Goal: Information Seeking & Learning: Learn about a topic

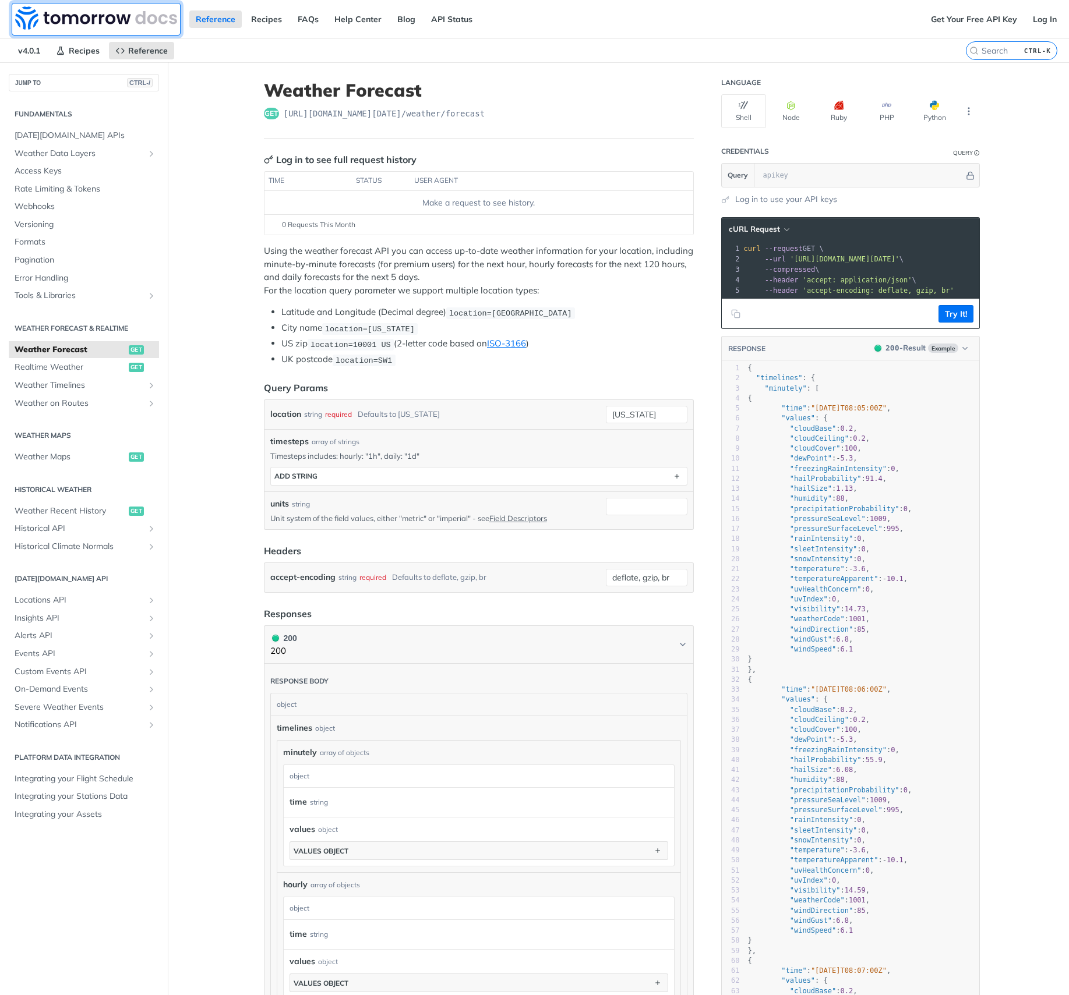
click at [56, 26] on img at bounding box center [96, 17] width 162 height 23
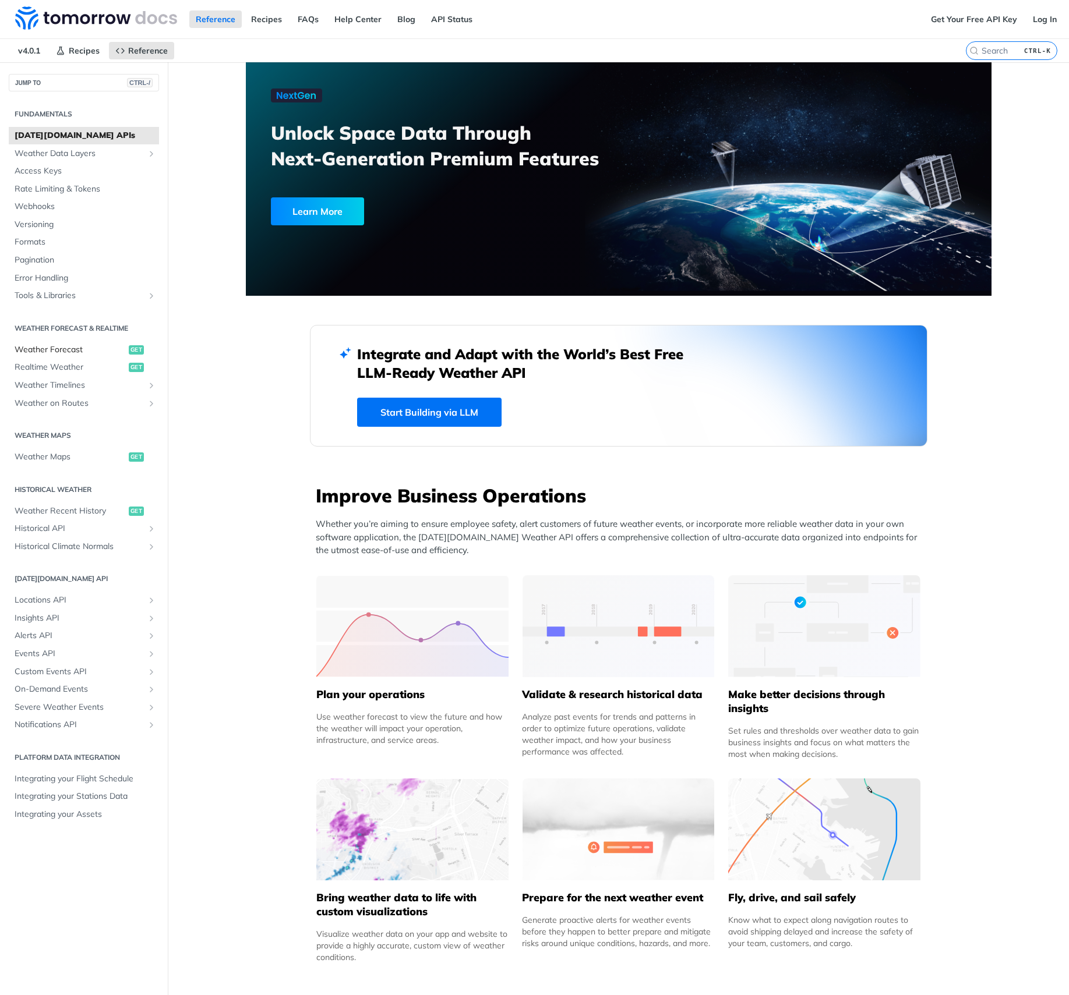
click at [70, 349] on span "Weather Forecast" at bounding box center [70, 350] width 111 height 12
